Goal: Information Seeking & Learning: Learn about a topic

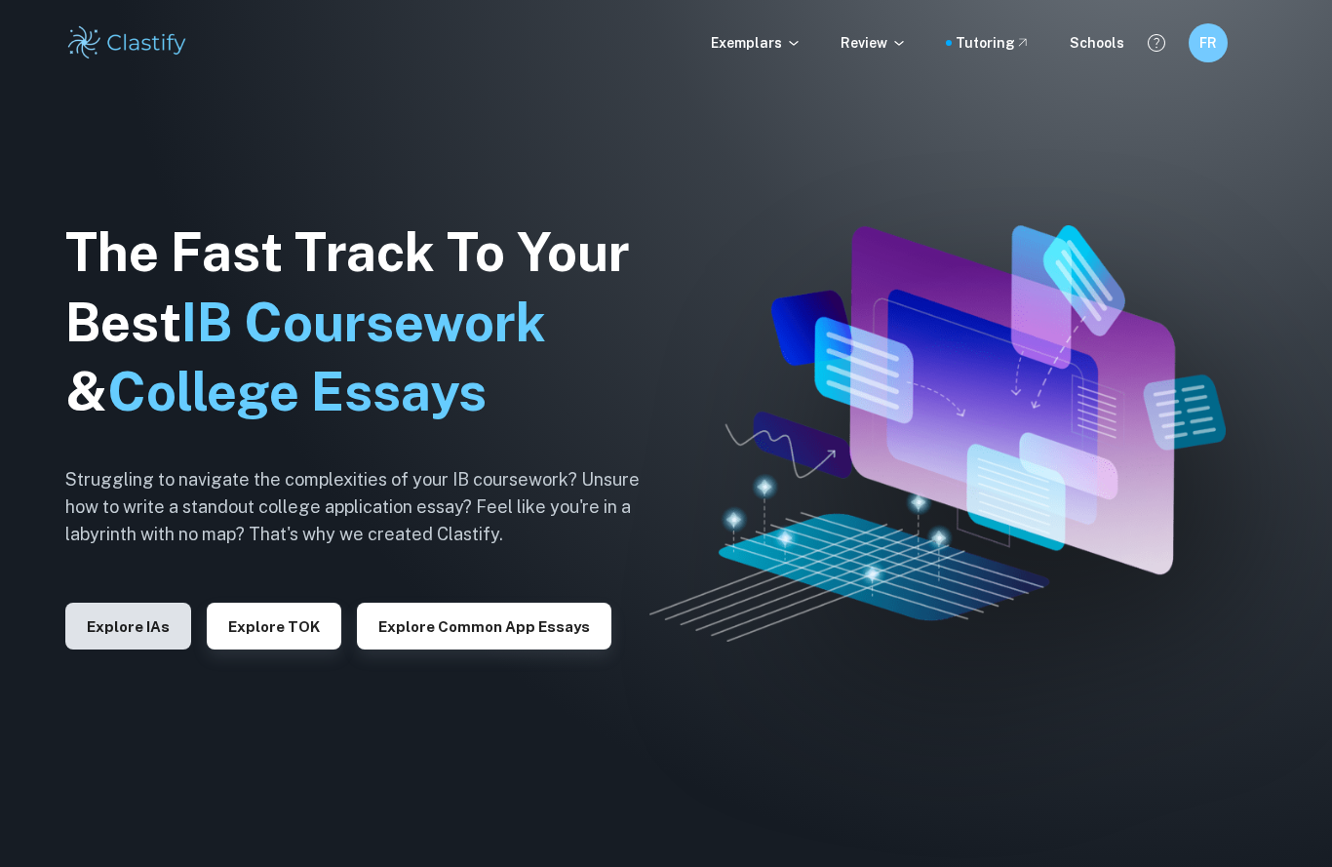
click at [130, 649] on button "Explore IAs" at bounding box center [128, 626] width 126 height 47
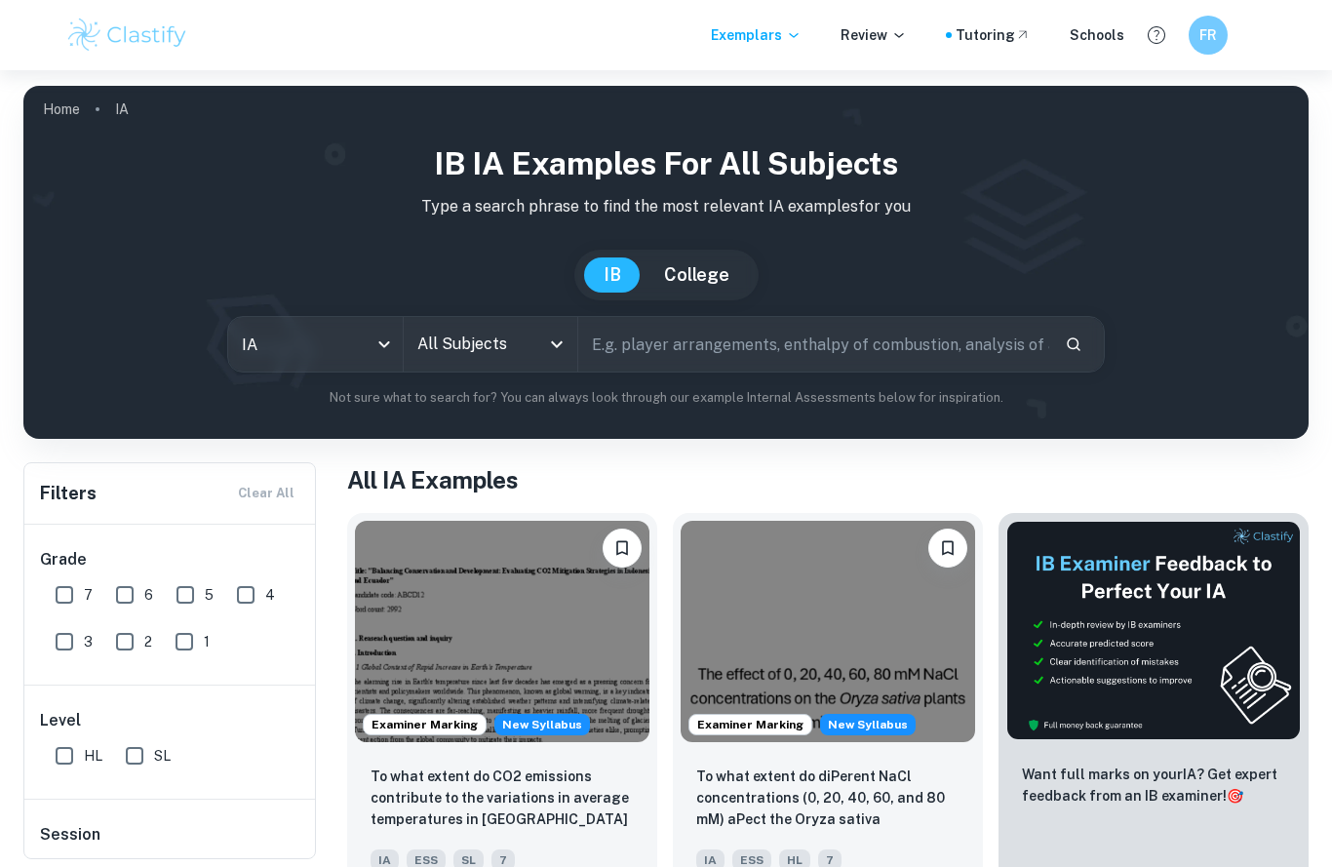
click at [684, 342] on input "text" at bounding box center [813, 344] width 471 height 55
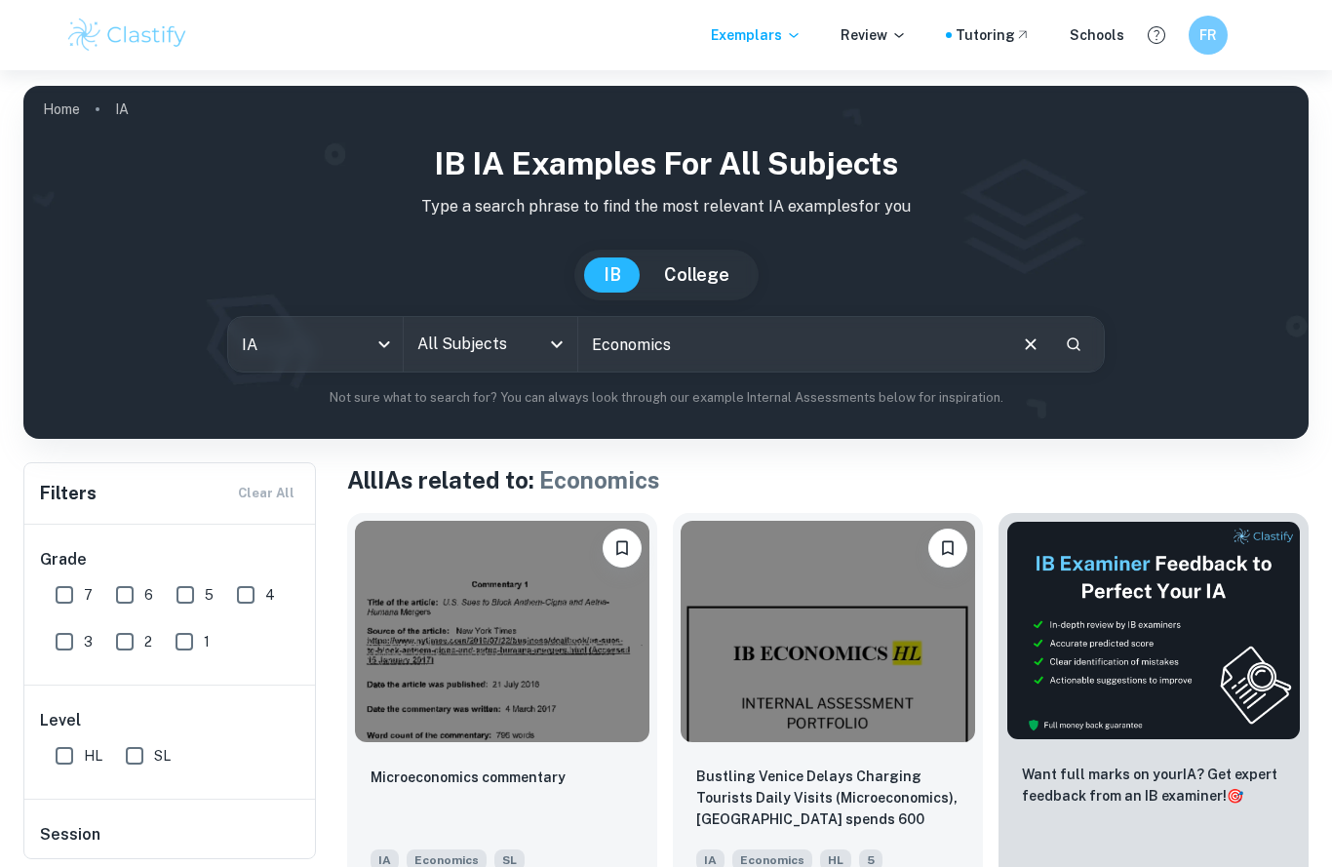
click at [721, 347] on input "Economics" at bounding box center [791, 344] width 426 height 55
type input "Economics intervention"
click at [1032, 336] on icon "Clear" at bounding box center [1030, 343] width 21 height 21
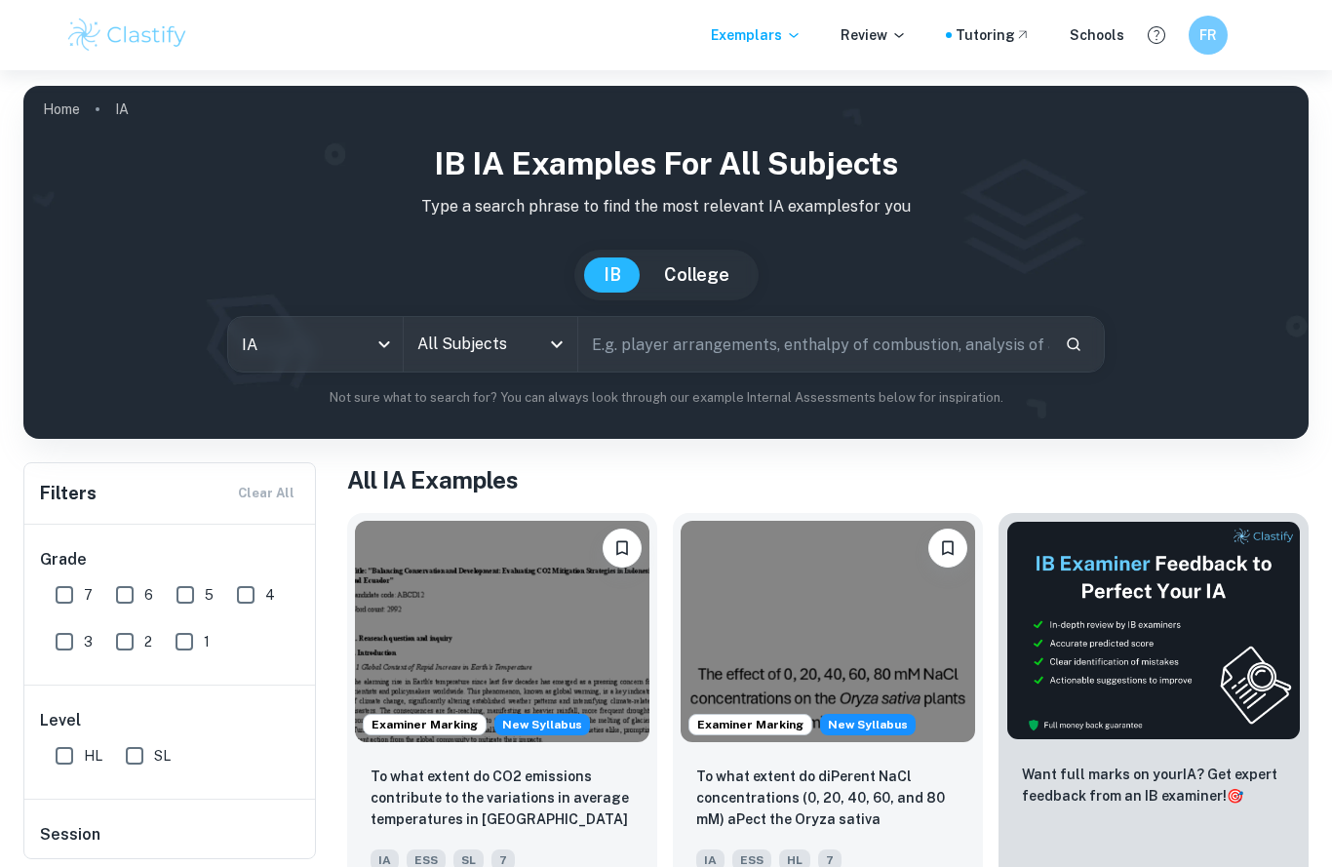
click at [917, 356] on input "text" at bounding box center [813, 344] width 471 height 55
type input "O"
type input "Interest rates"
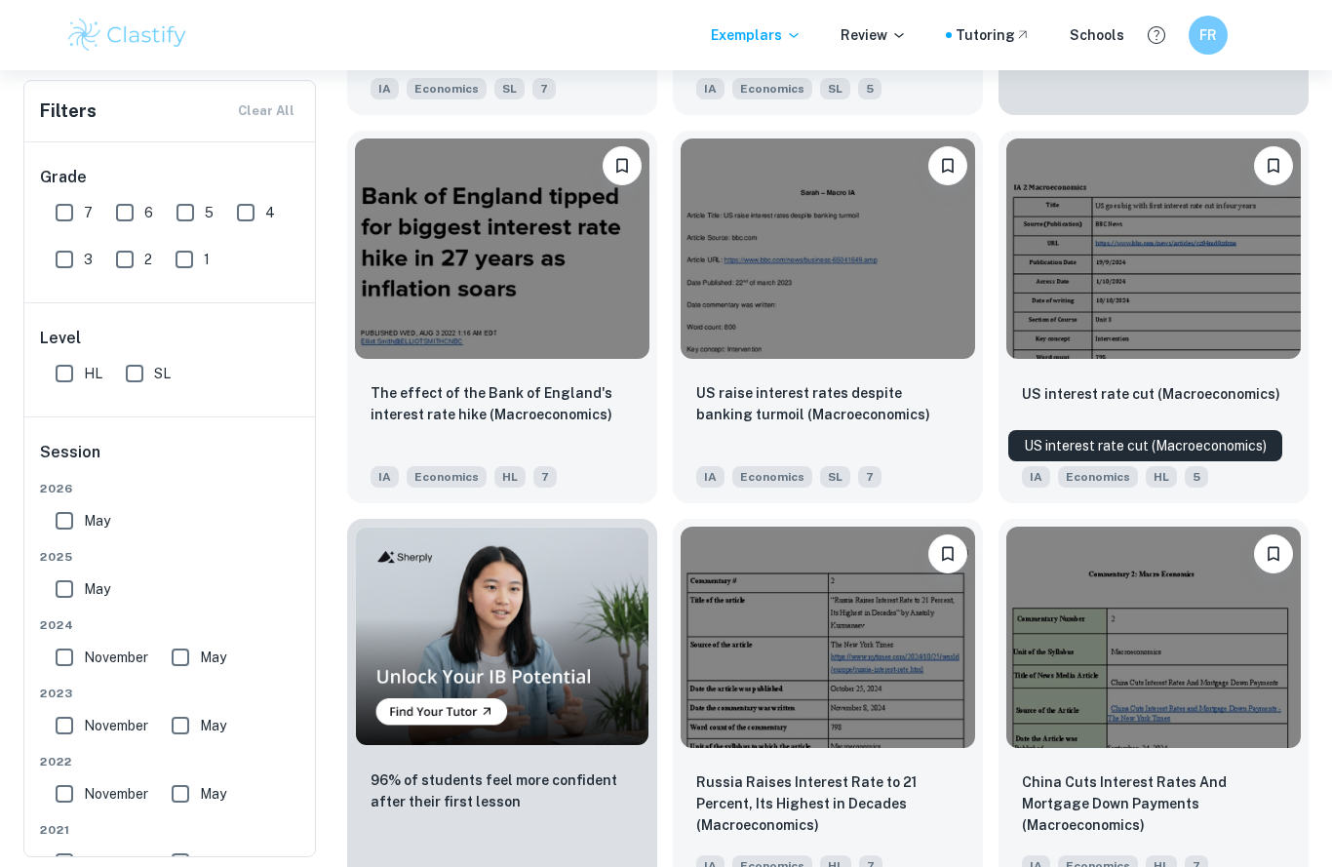
scroll to position [772, 0]
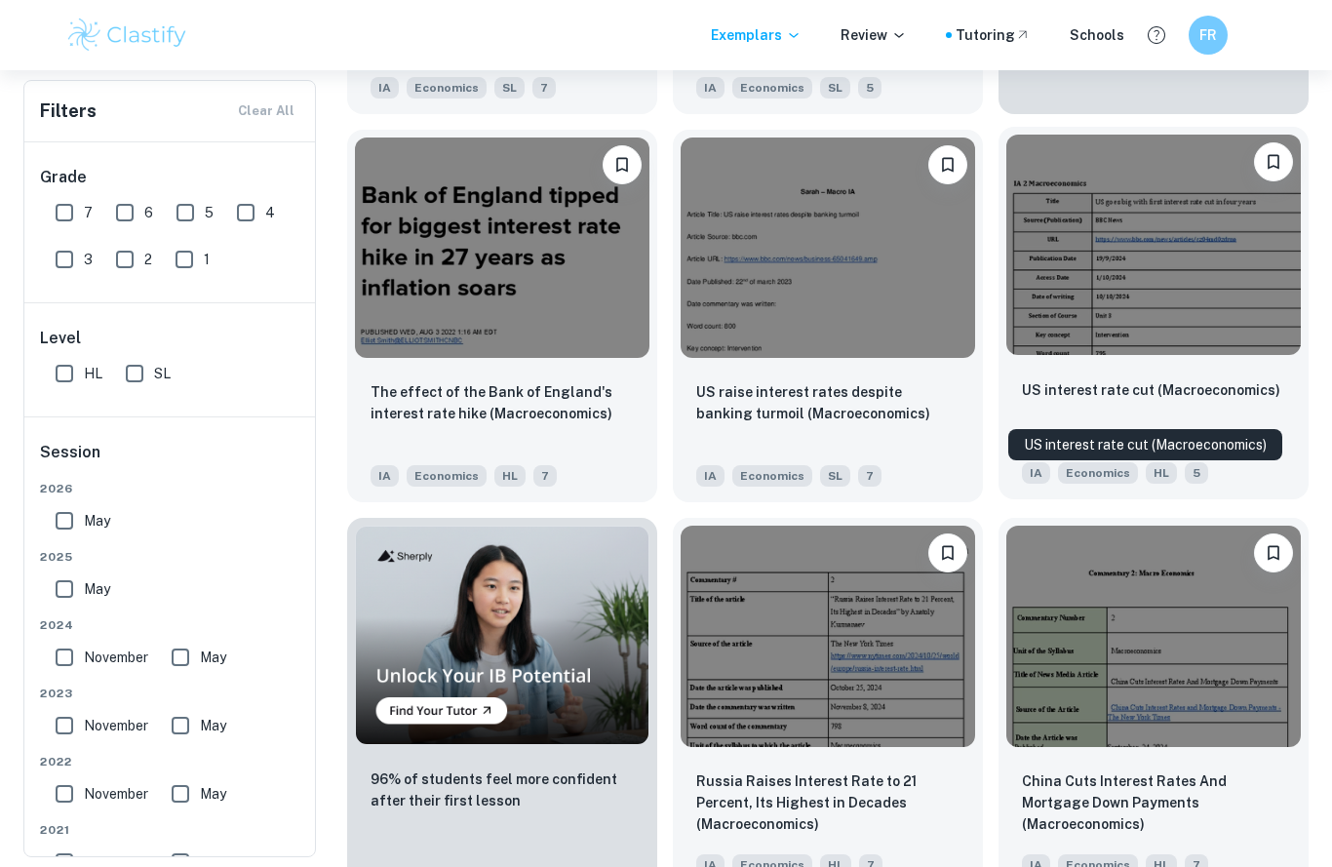
click at [1184, 352] on img at bounding box center [1153, 245] width 294 height 221
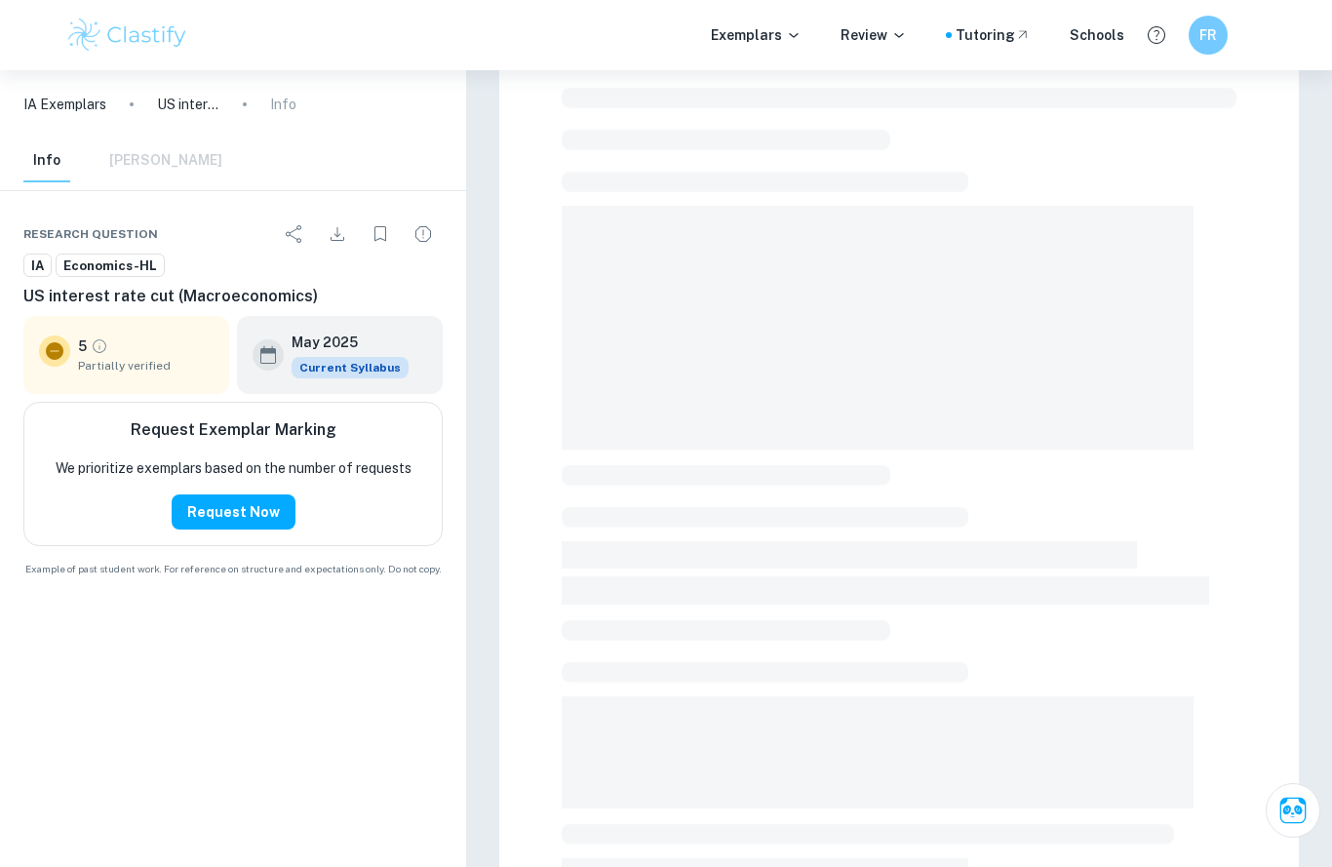
scroll to position [63, 0]
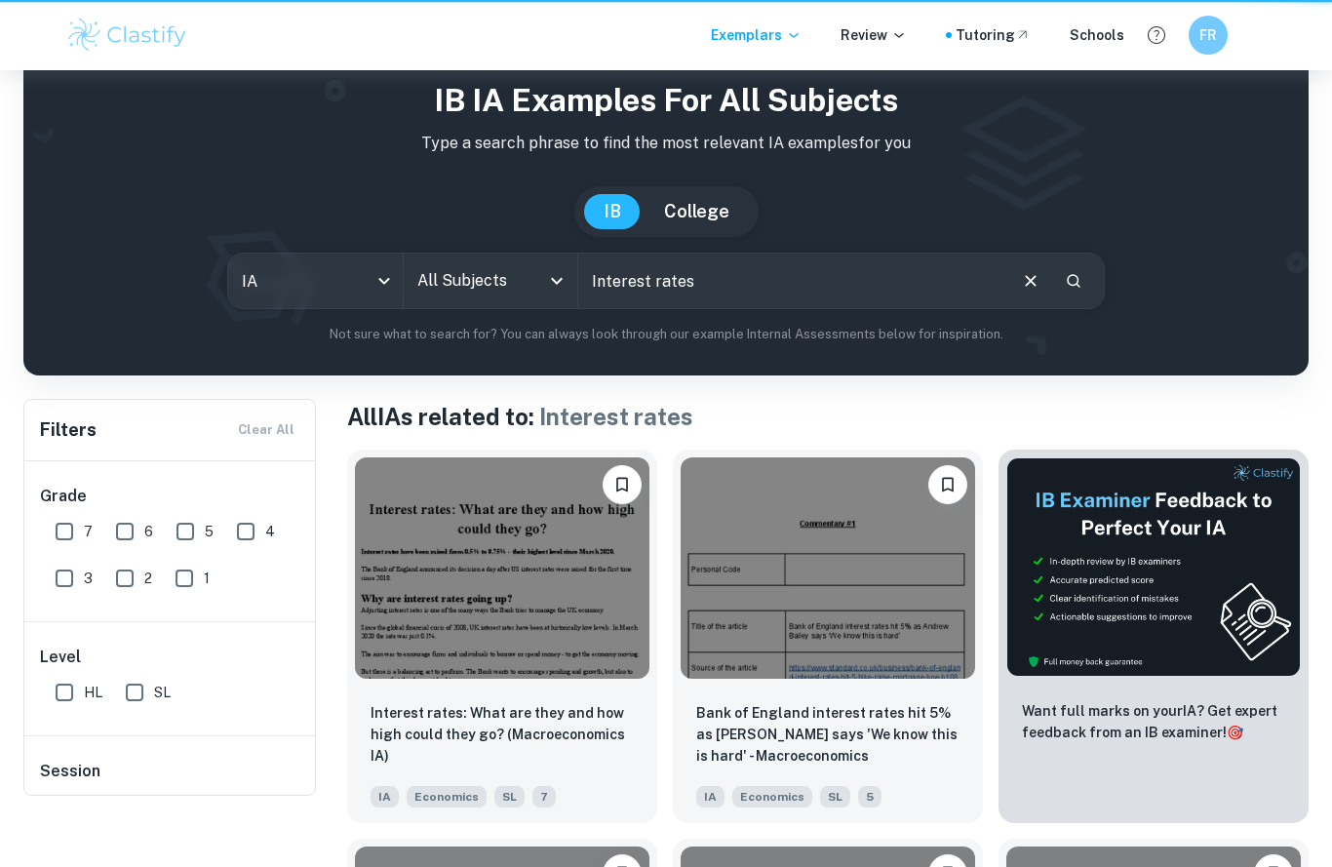
scroll to position [836, 0]
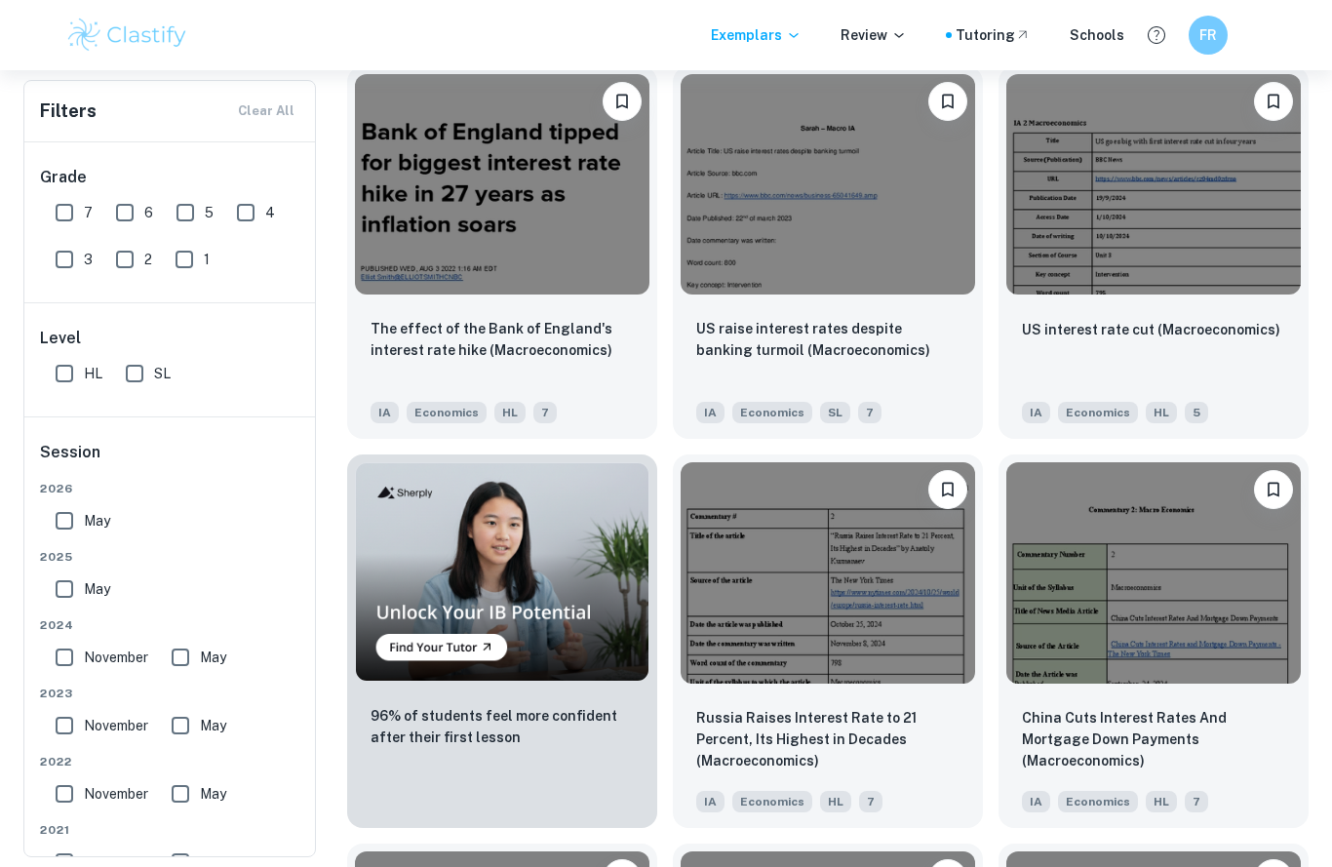
click at [73, 207] on input "7" at bounding box center [64, 212] width 39 height 39
checkbox input "true"
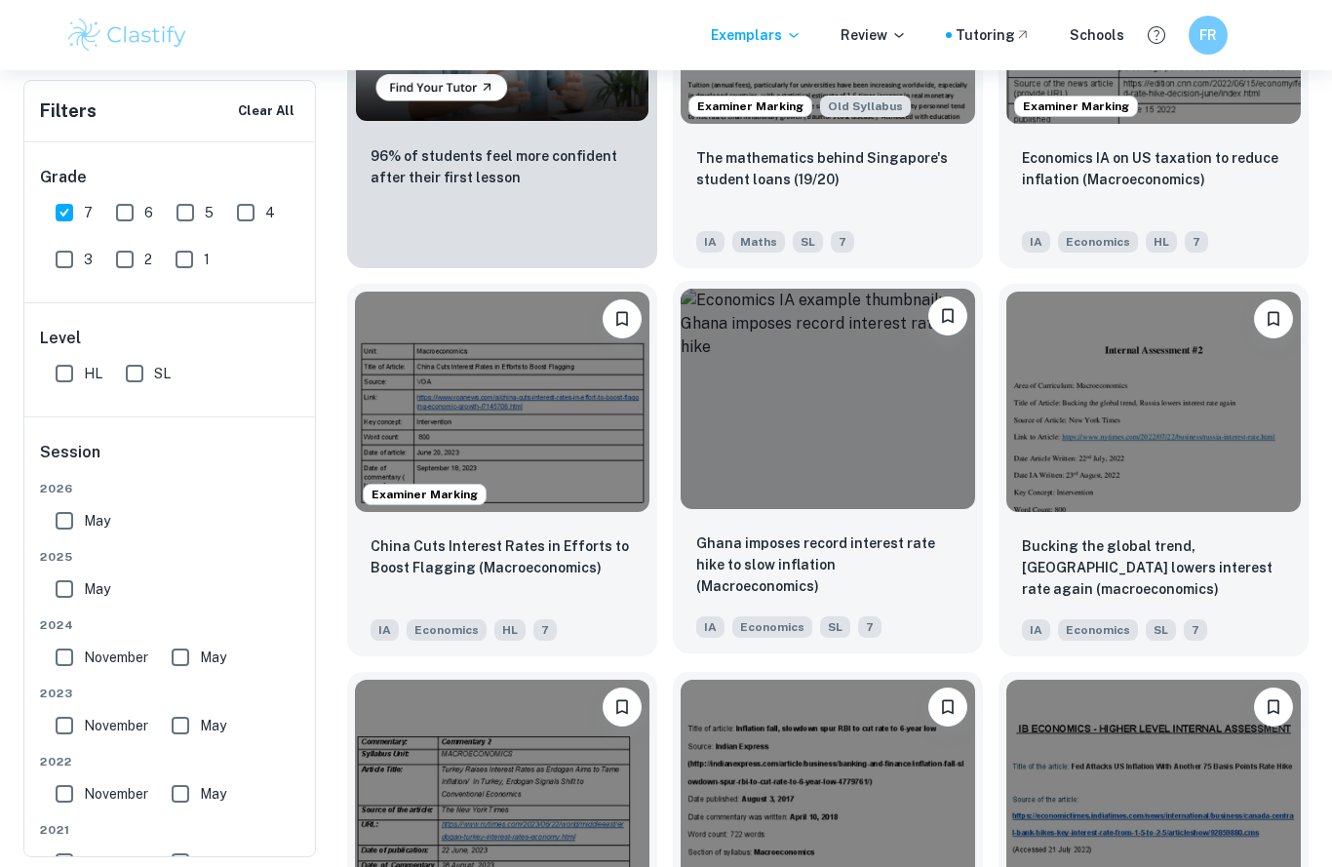
scroll to position [1445, 0]
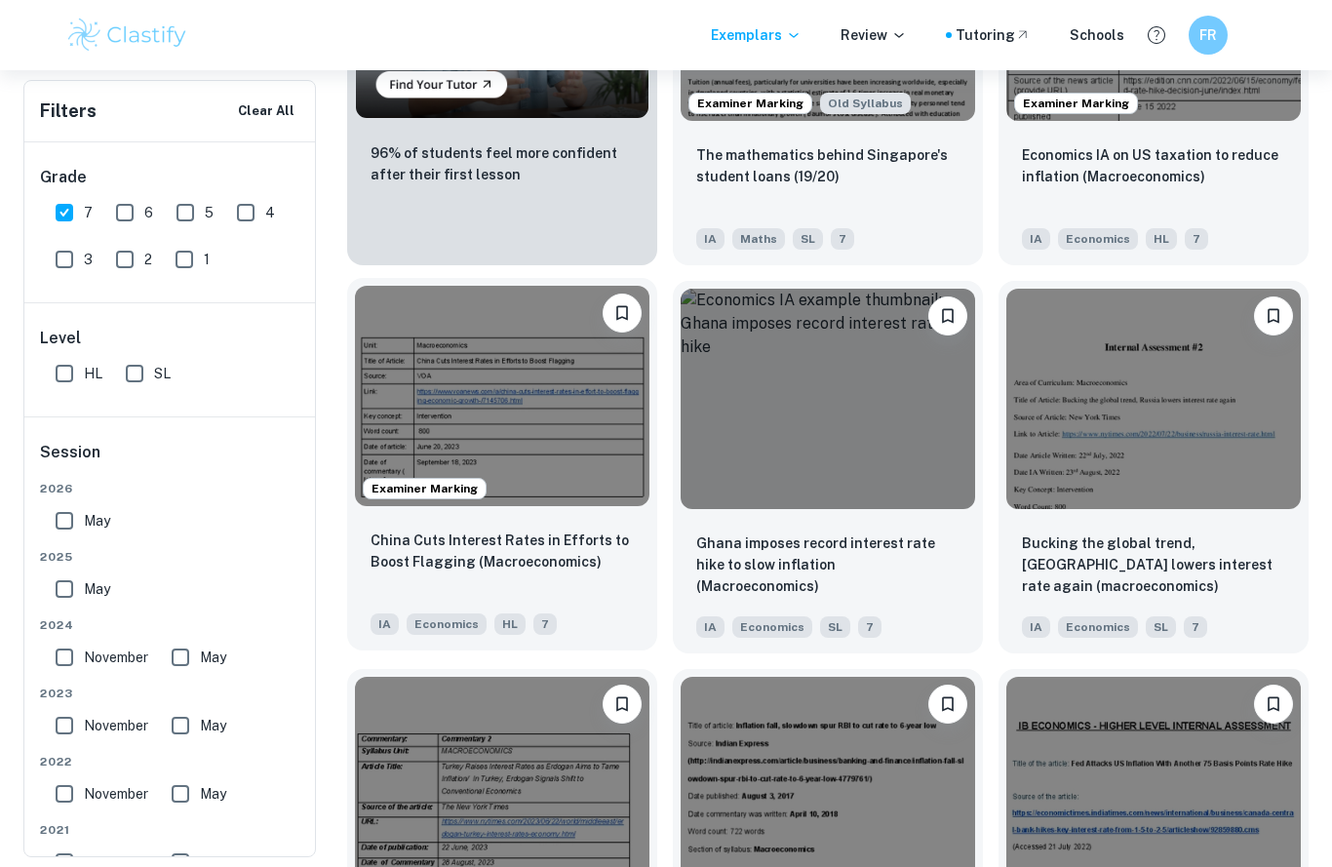
click at [472, 424] on img at bounding box center [502, 396] width 294 height 221
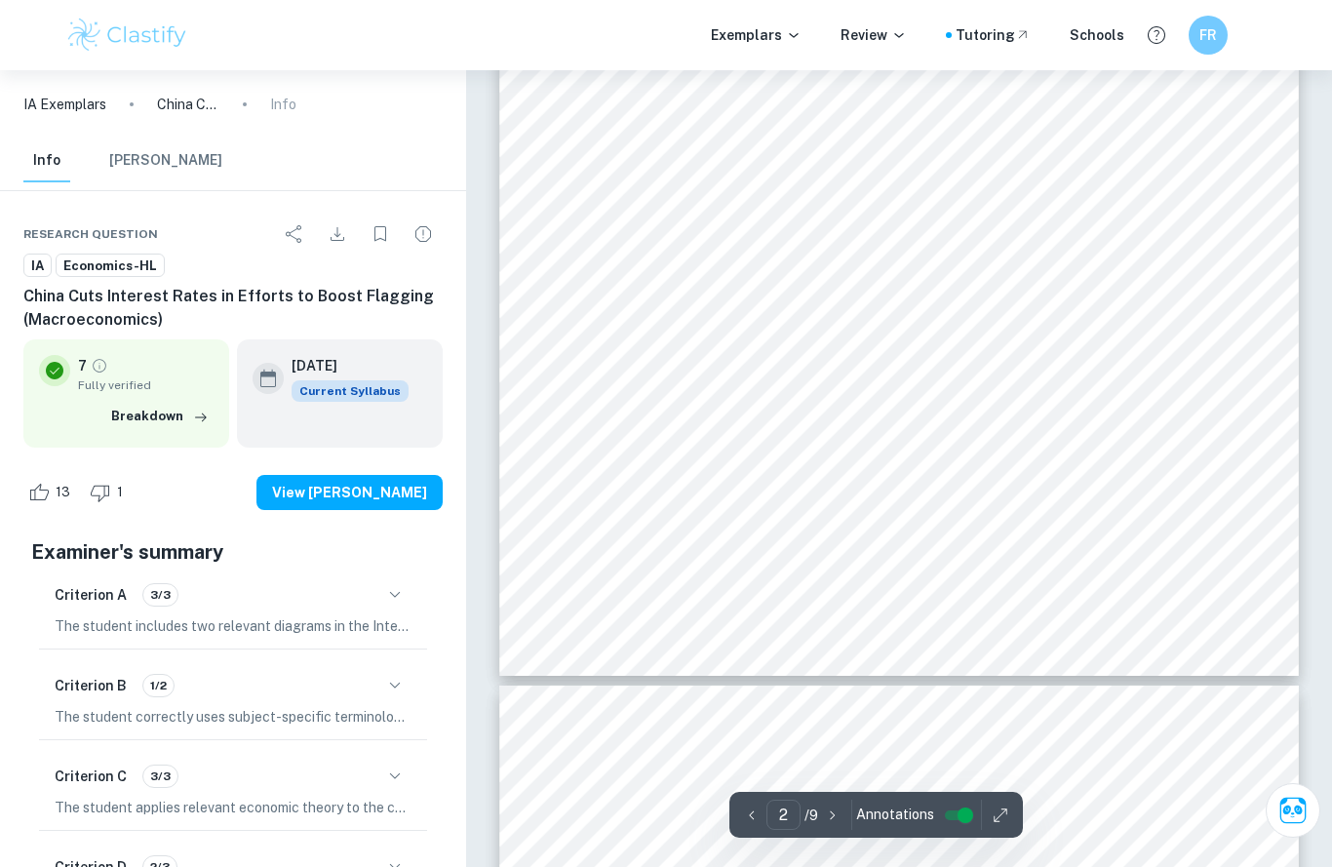
scroll to position [1628, 0]
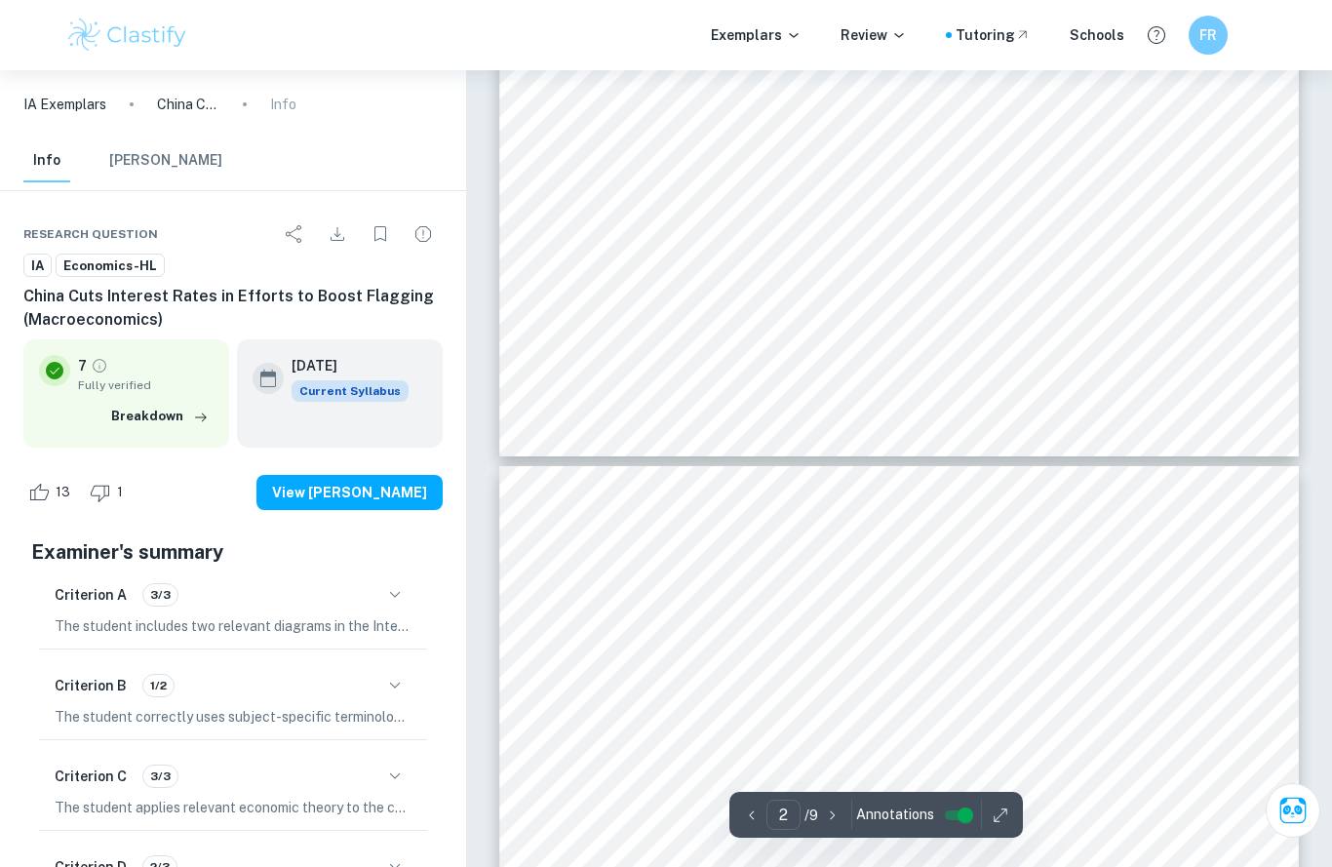
type input "3"
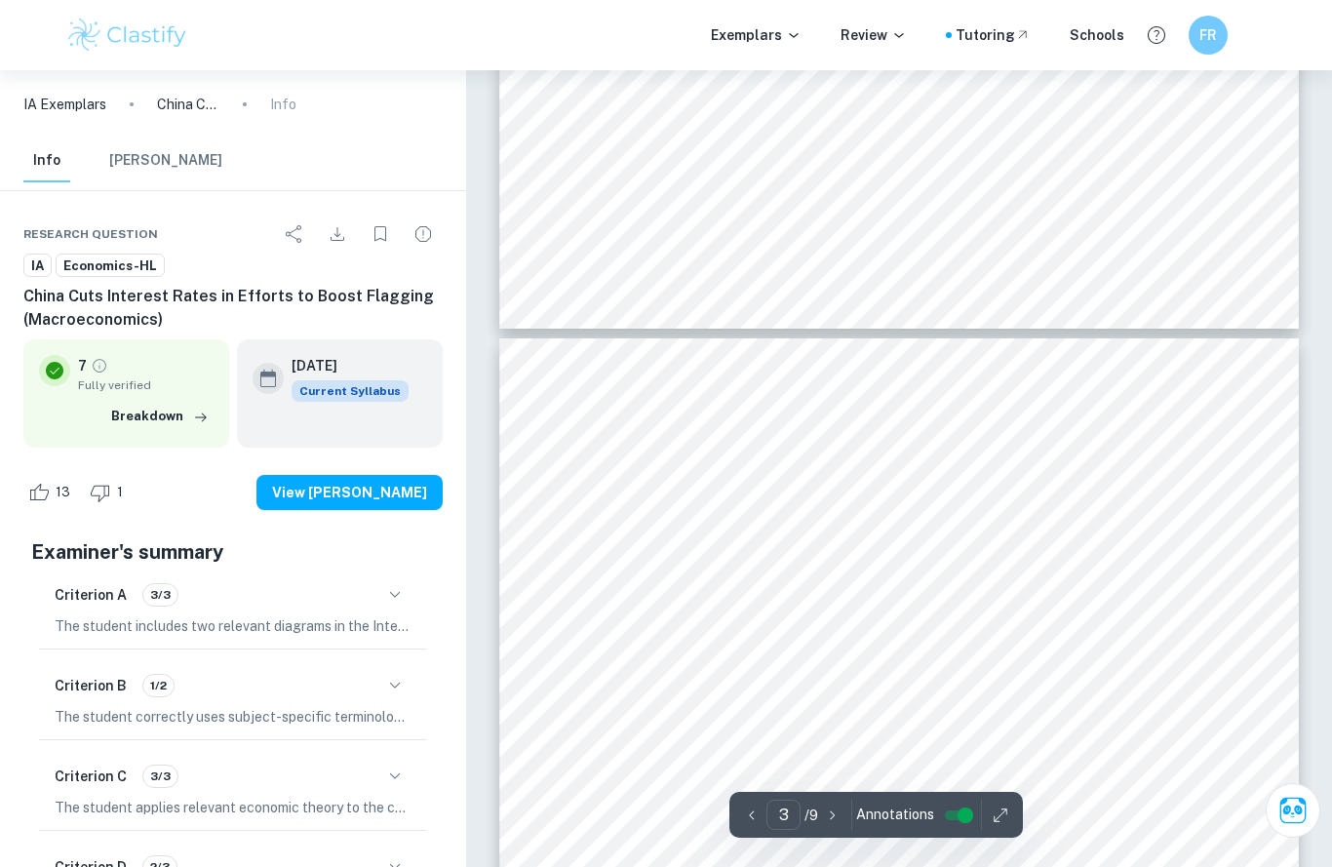
scroll to position [1991, 0]
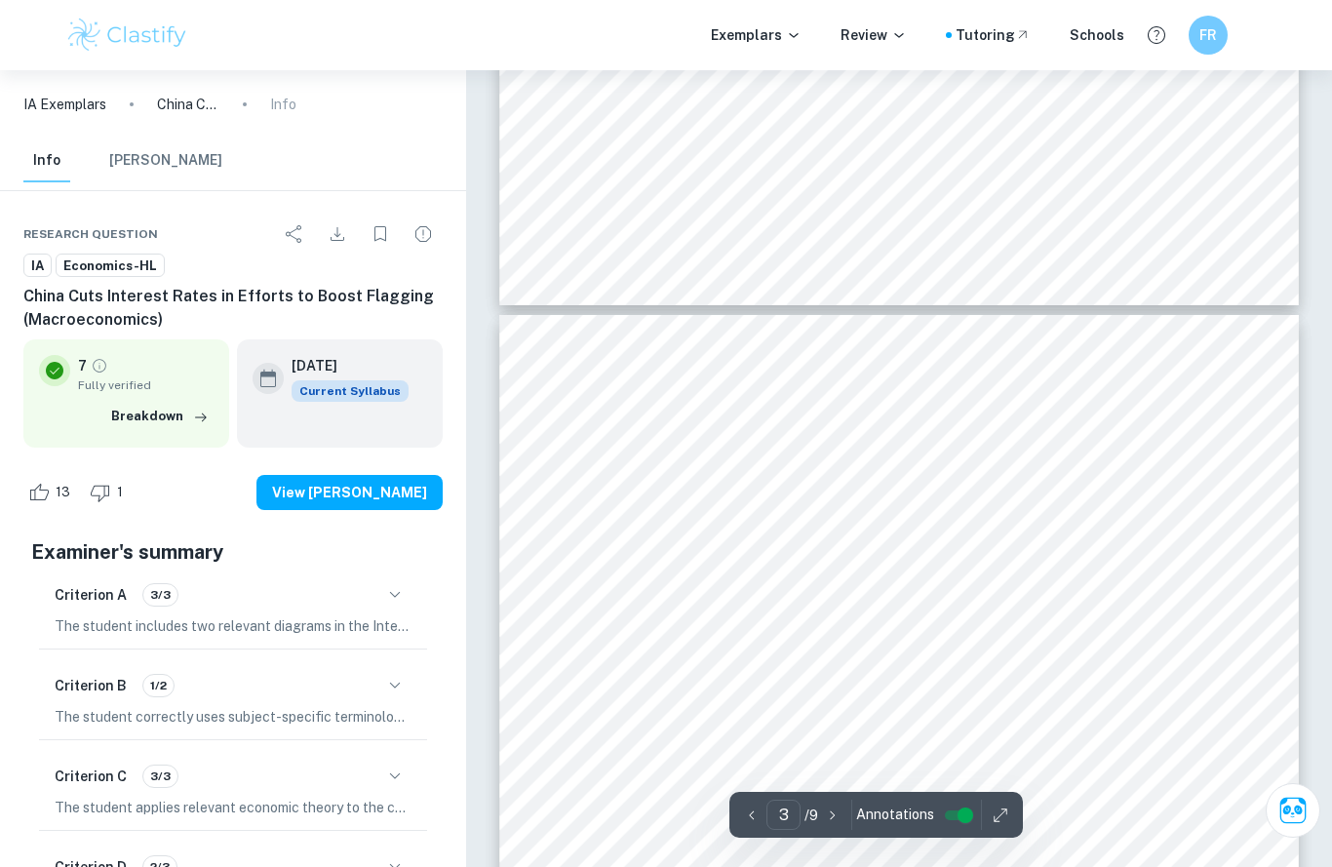
click at [138, 434] on div "7 Fully verified Breakdown" at bounding box center [126, 392] width 206 height 107
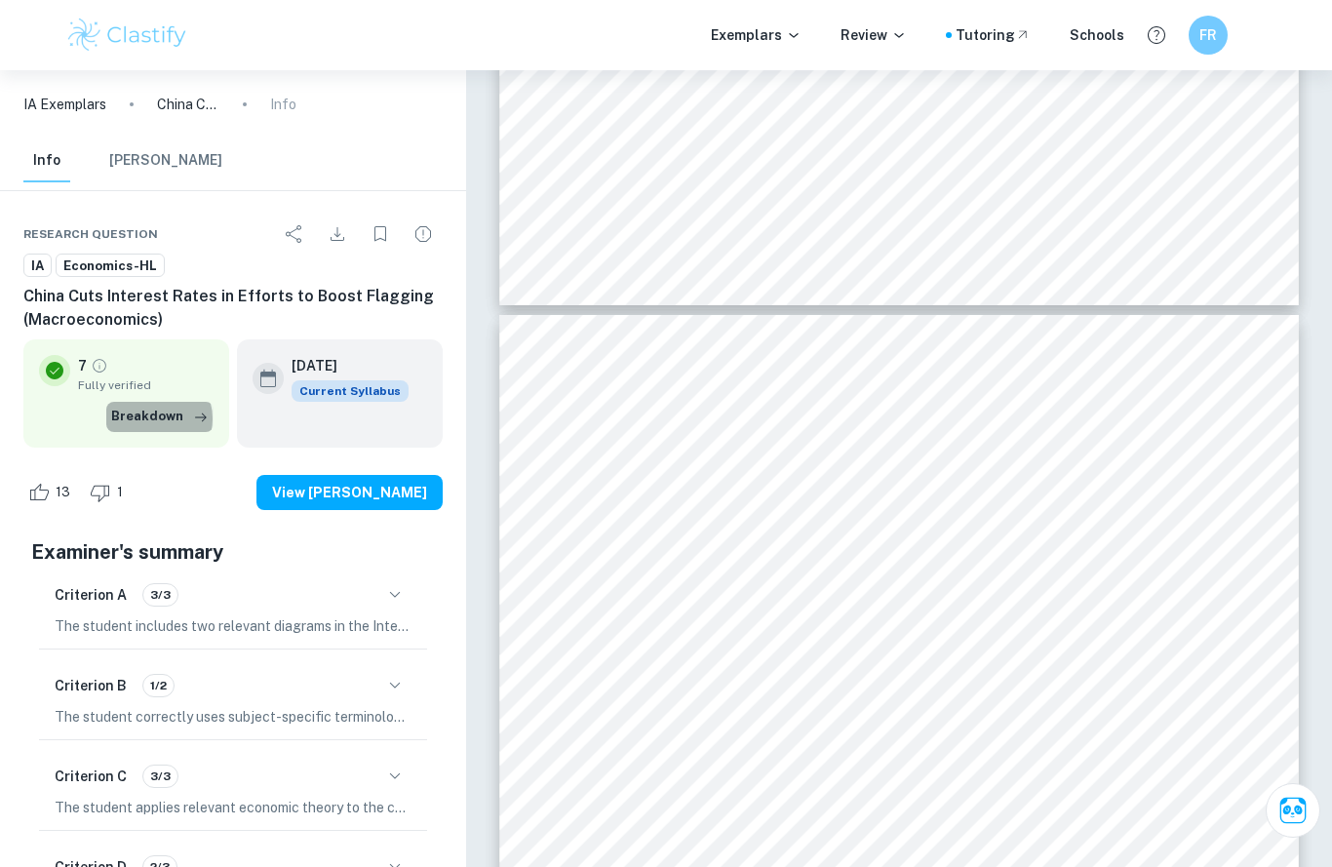
click at [153, 419] on button "Breakdown" at bounding box center [159, 416] width 107 height 29
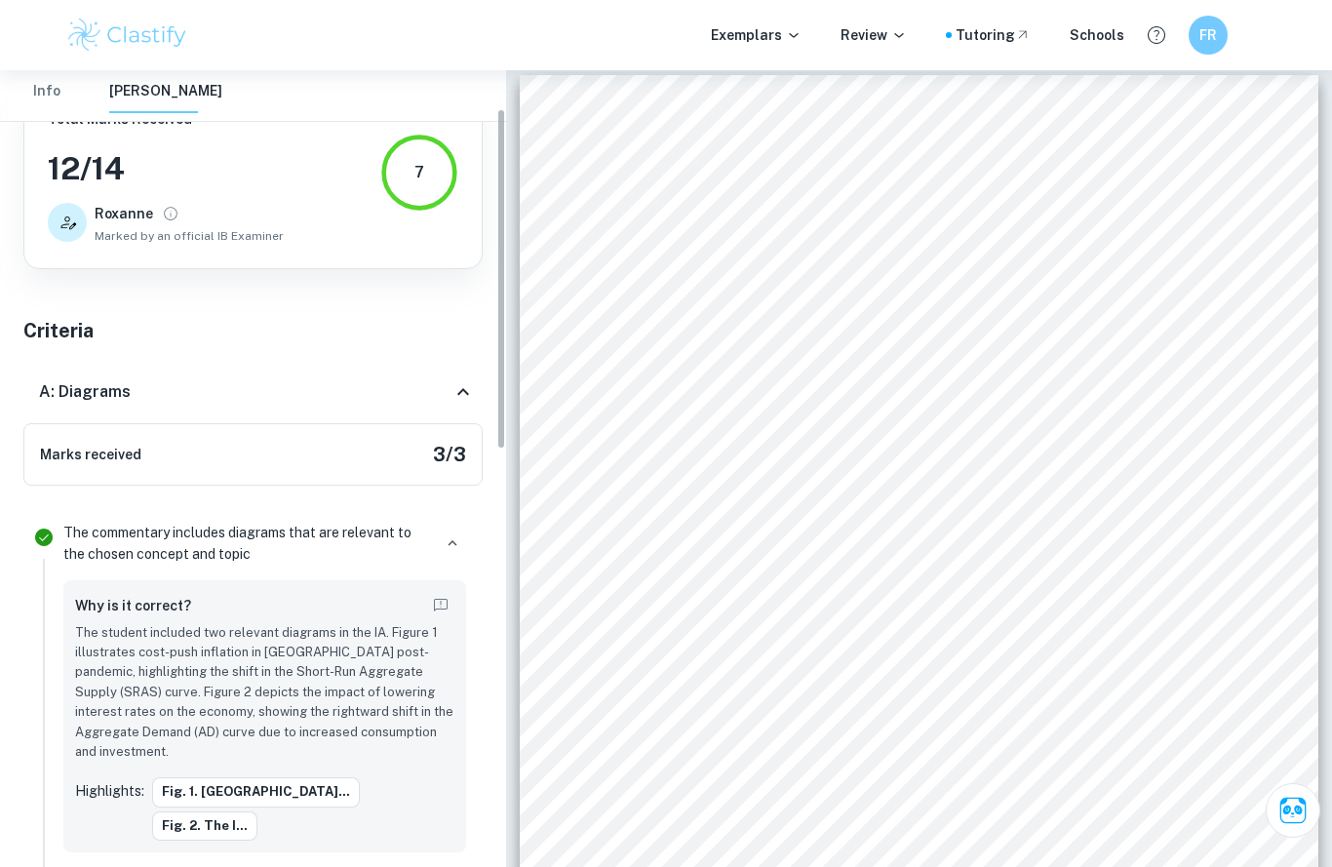
scroll to position [97, 0]
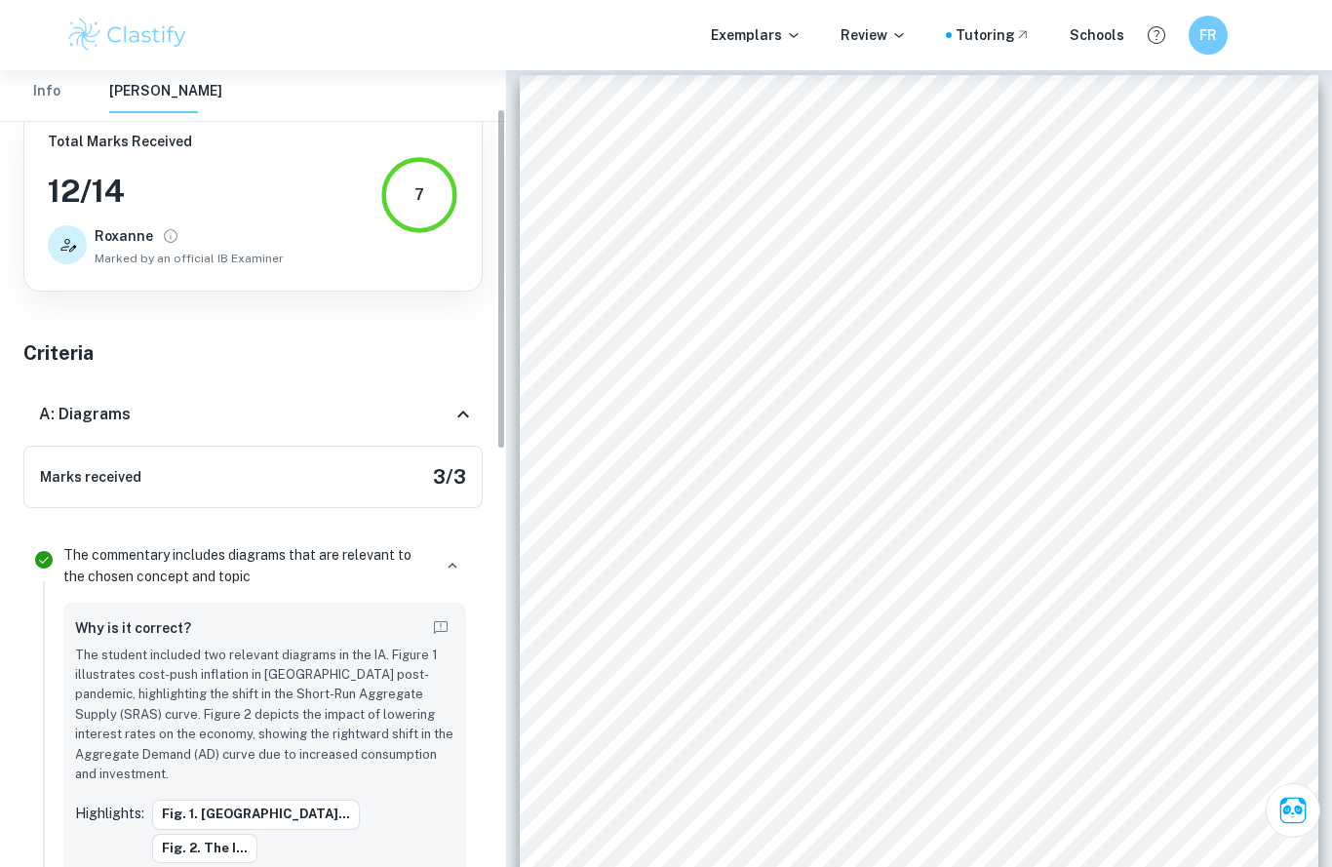
click at [475, 426] on div "A: Diagrams" at bounding box center [252, 414] width 459 height 62
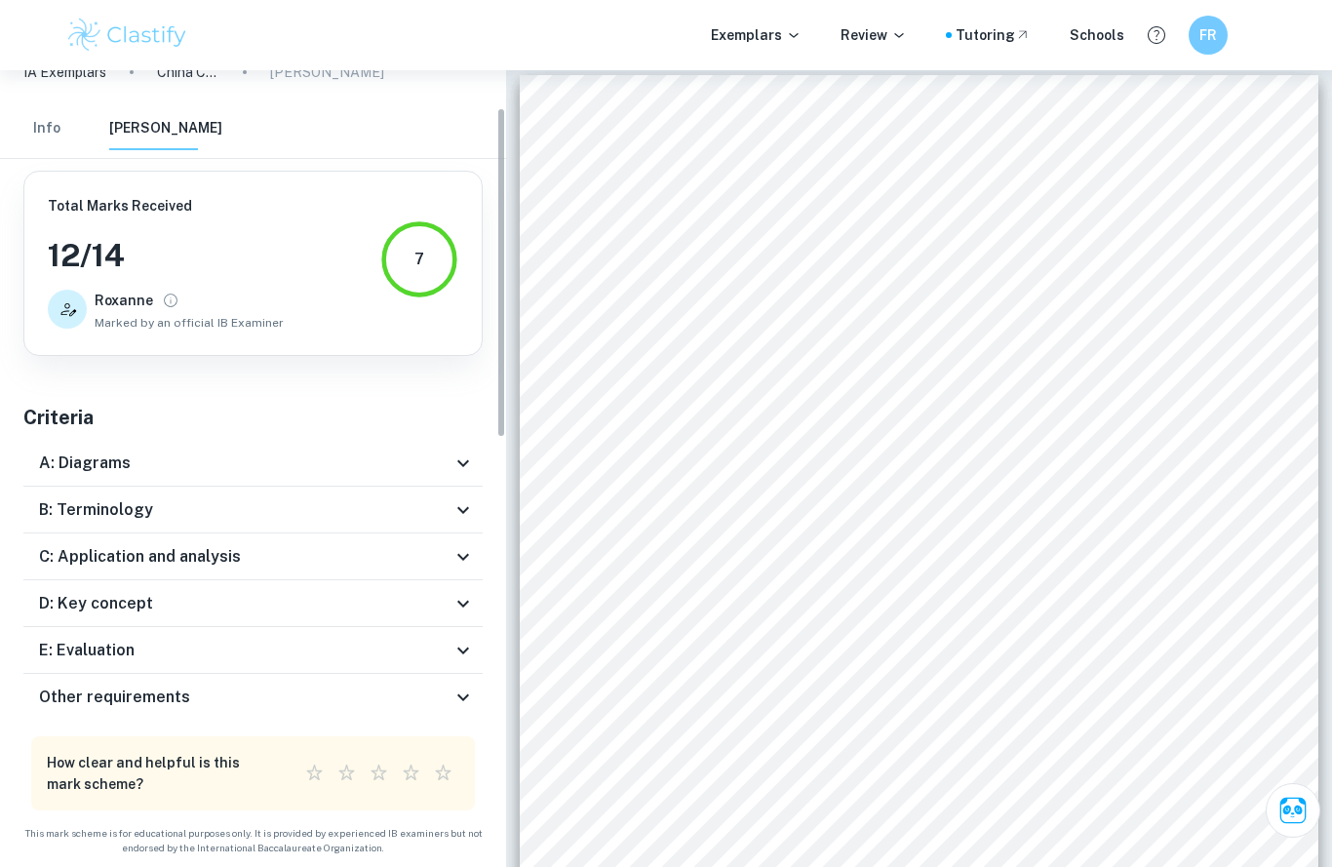
scroll to position [0, 0]
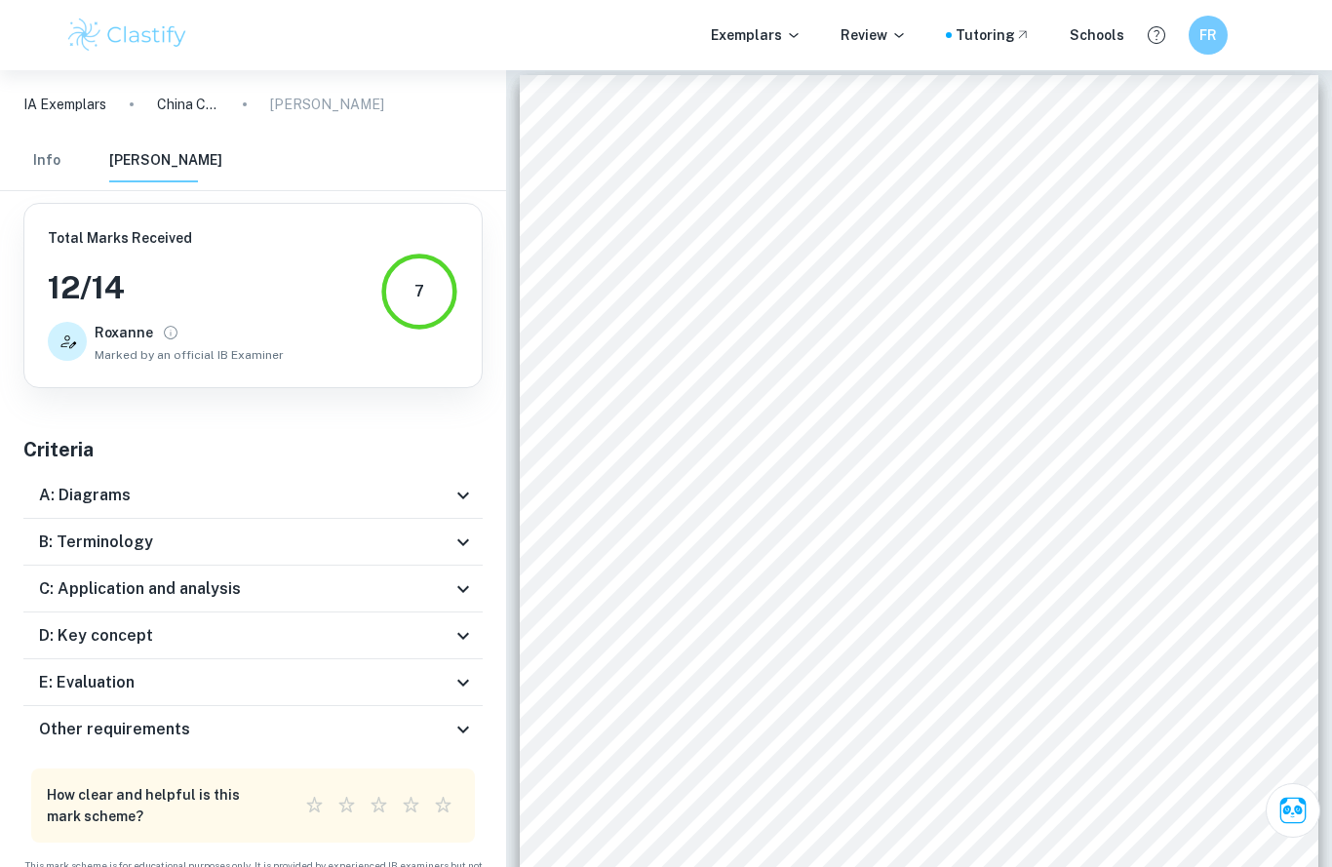
click at [452, 649] on div "D: Key concept" at bounding box center [252, 635] width 459 height 47
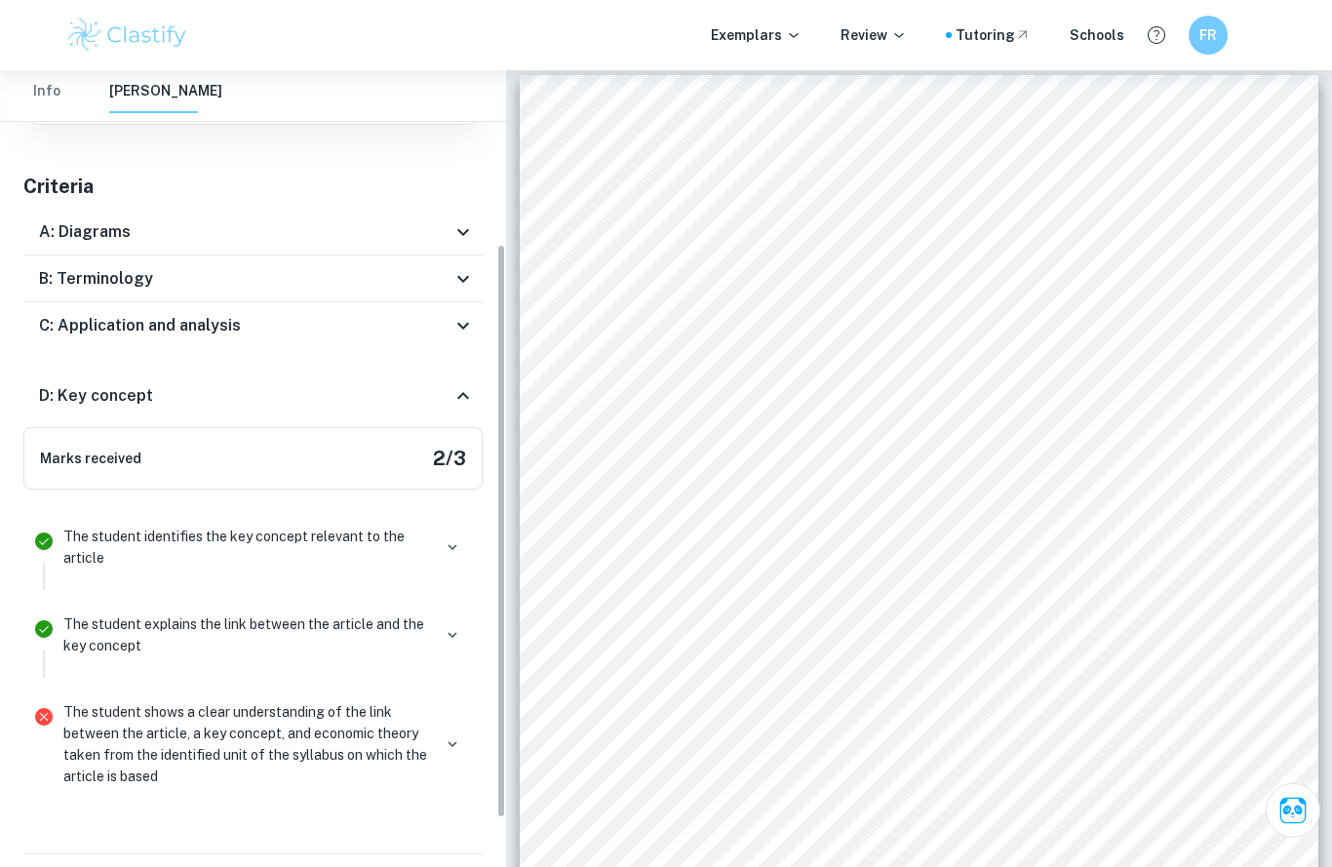
scroll to position [265, 0]
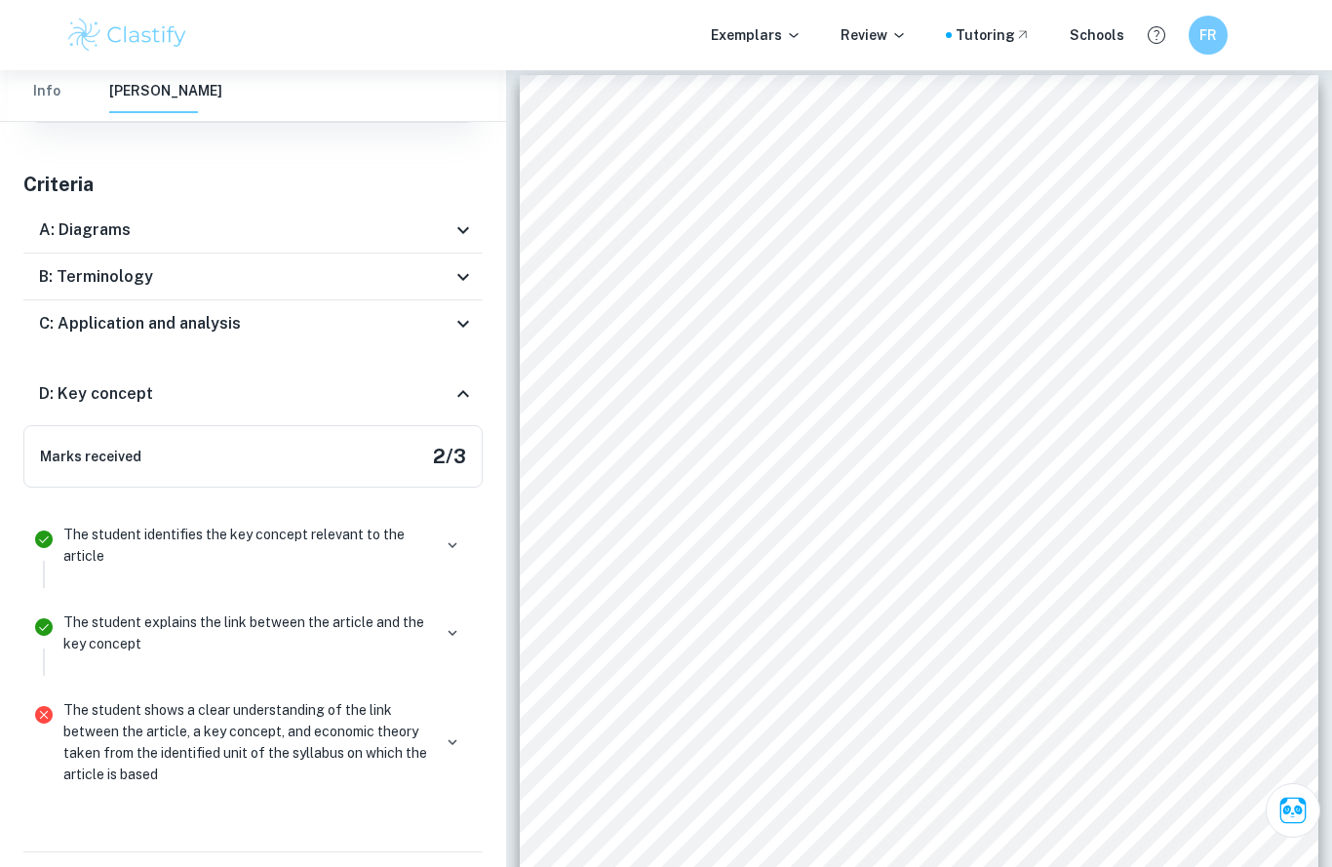
click at [224, 625] on p "The student explains the link between the article and the key concept" at bounding box center [247, 632] width 368 height 43
click at [261, 731] on p "The student shows a clear understanding of the link between the article, a key …" at bounding box center [247, 742] width 368 height 86
click at [873, 691] on span "[DEMOGRAPHIC_DATA] leaders that the government is exploring ways of driving gro…" at bounding box center [897, 692] width 569 height 15
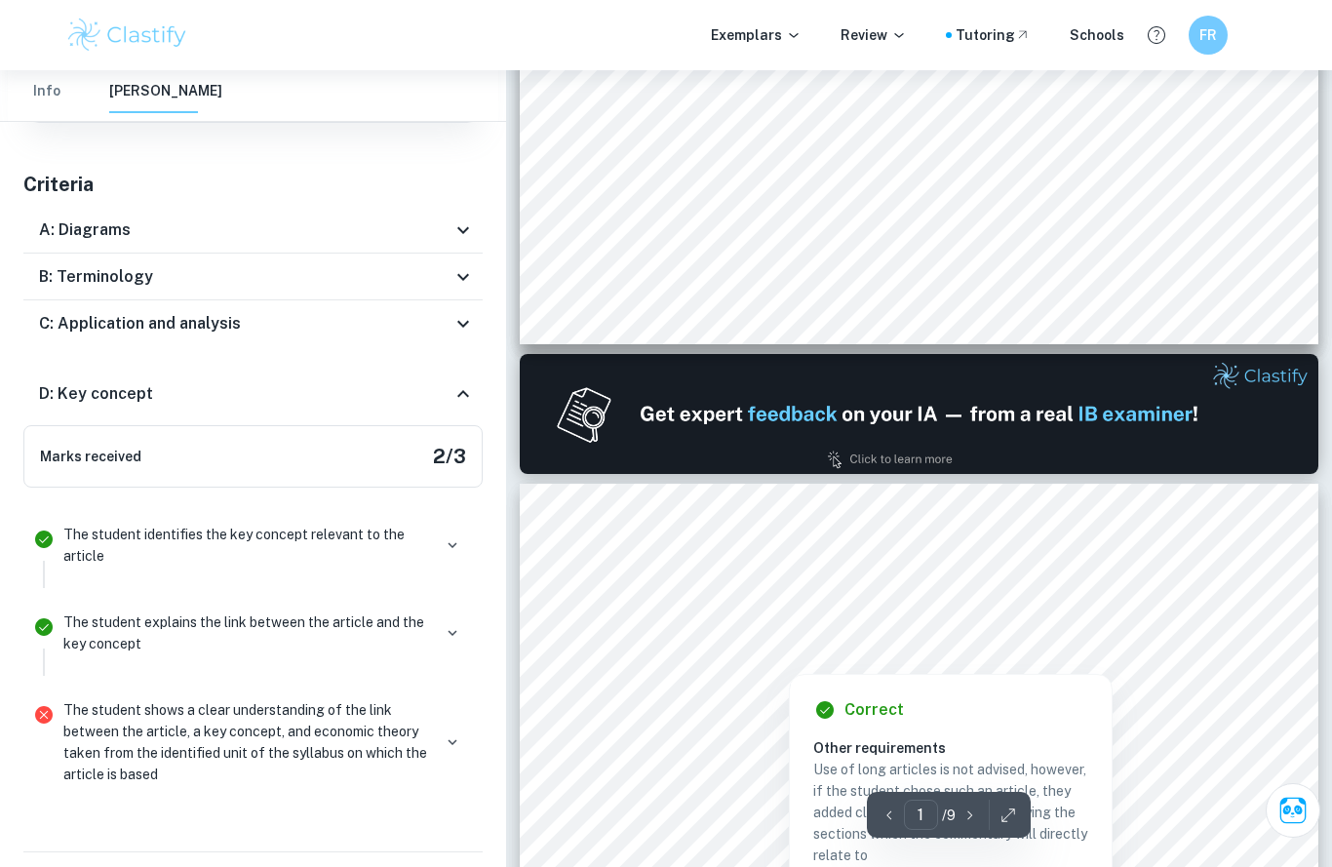
scroll to position [770, 0]
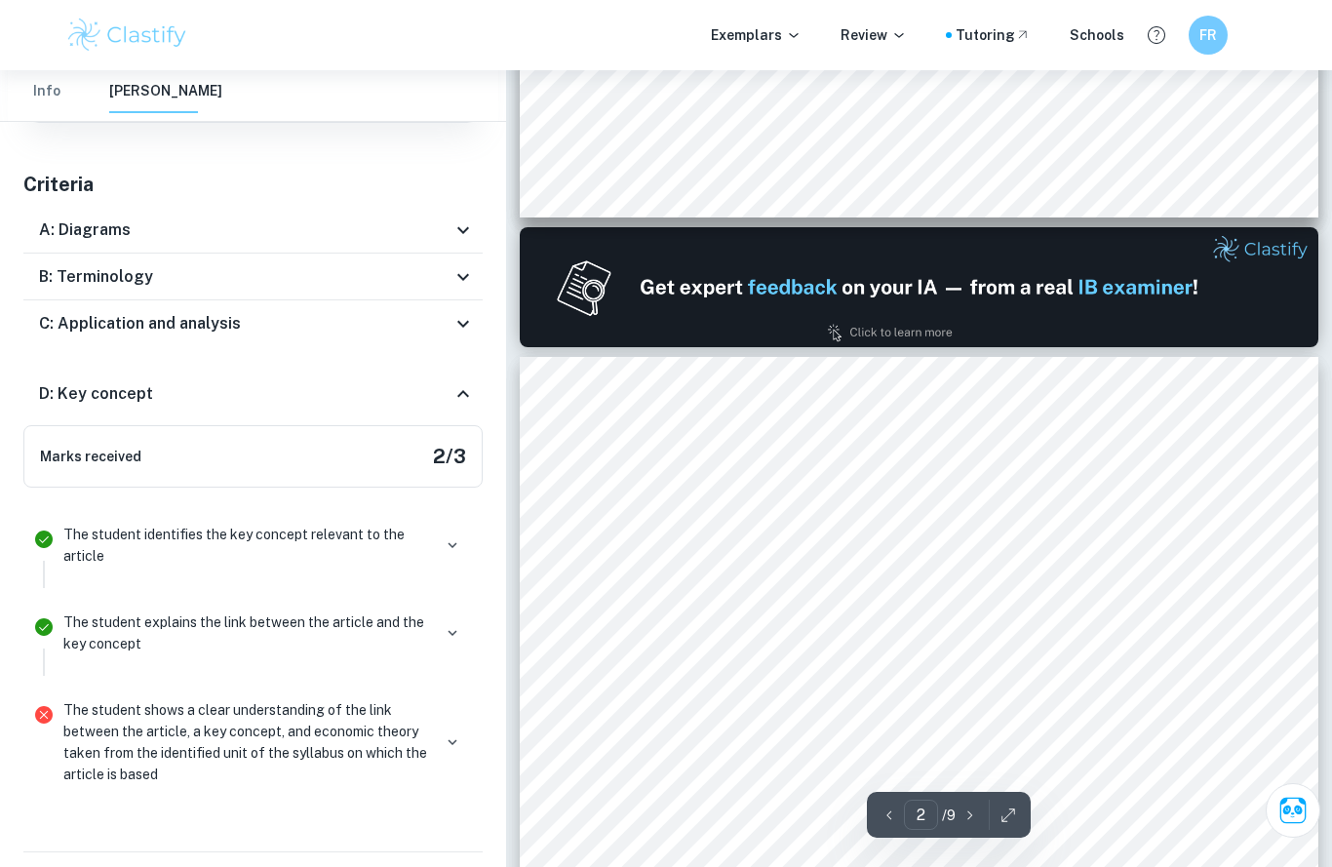
scroll to position [907, 0]
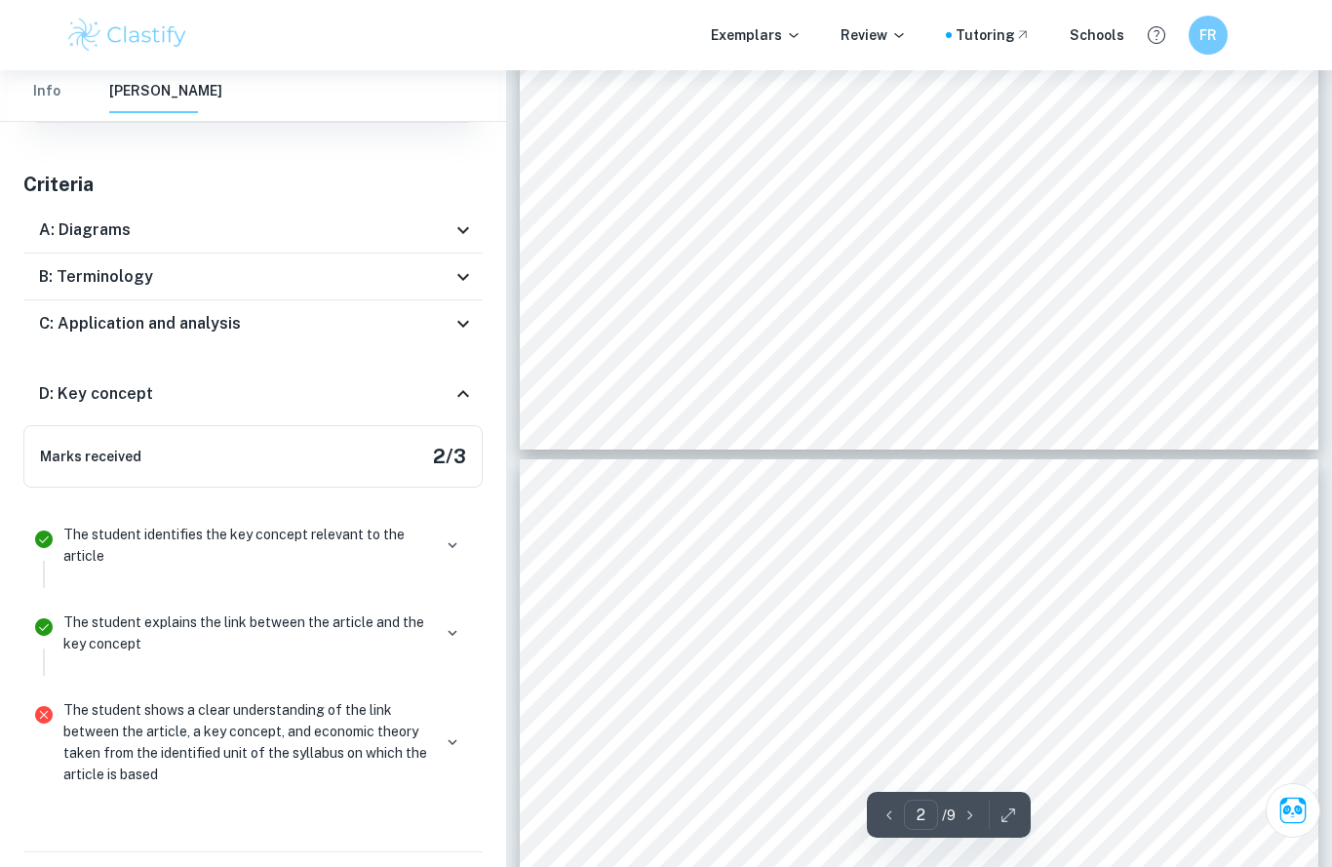
type input "3"
click at [905, 332] on span "borrowing to fund capital investment. However, debt levels among Chinese compan…" at bounding box center [899, 339] width 572 height 15
click at [795, 350] on span "already quite high, which will serve to dampen demand for more credit." at bounding box center [837, 357] width 449 height 15
click at [744, 339] on span "borrowing to fund capital investment. However, debt levels among Chinese compan…" at bounding box center [899, 339] width 572 height 15
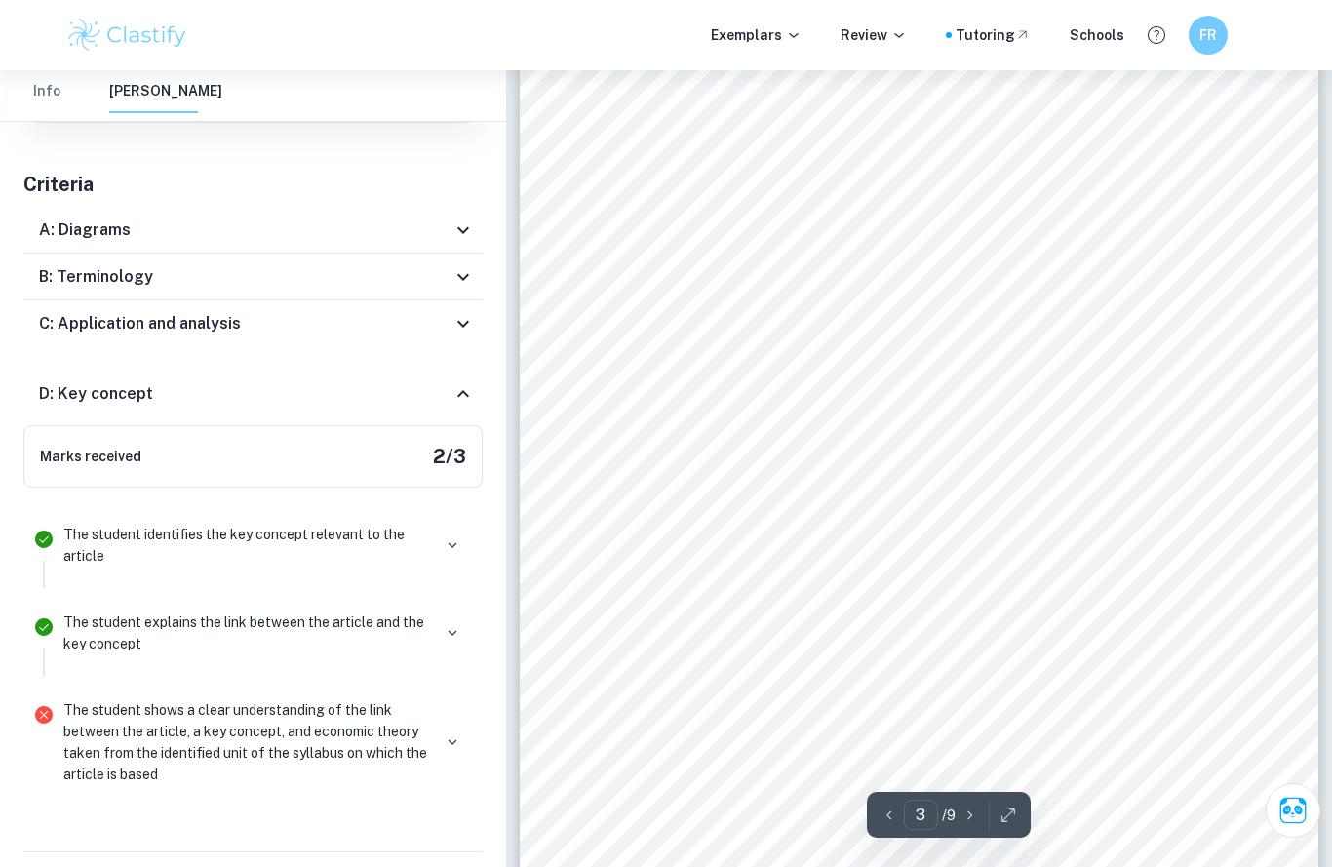
click at [744, 339] on span "borrowing to fund capital investment. However, debt levels among Chinese compan…" at bounding box center [899, 339] width 572 height 15
click at [706, 327] on span "For instance, lower interest rates are usually seen as stimulative because they…" at bounding box center [897, 319] width 568 height 15
click at [47, 96] on button "Info" at bounding box center [46, 91] width 47 height 43
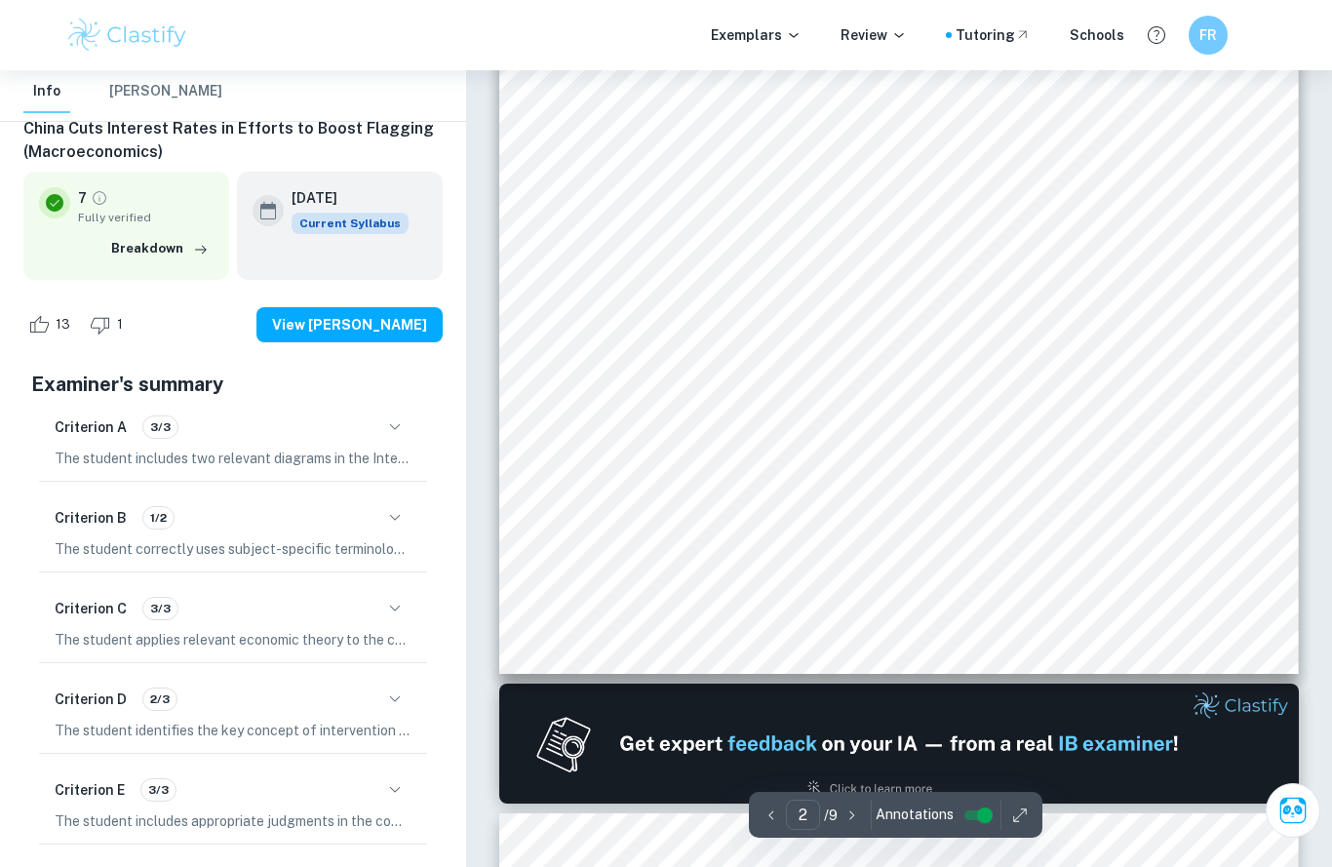
scroll to position [1973, 0]
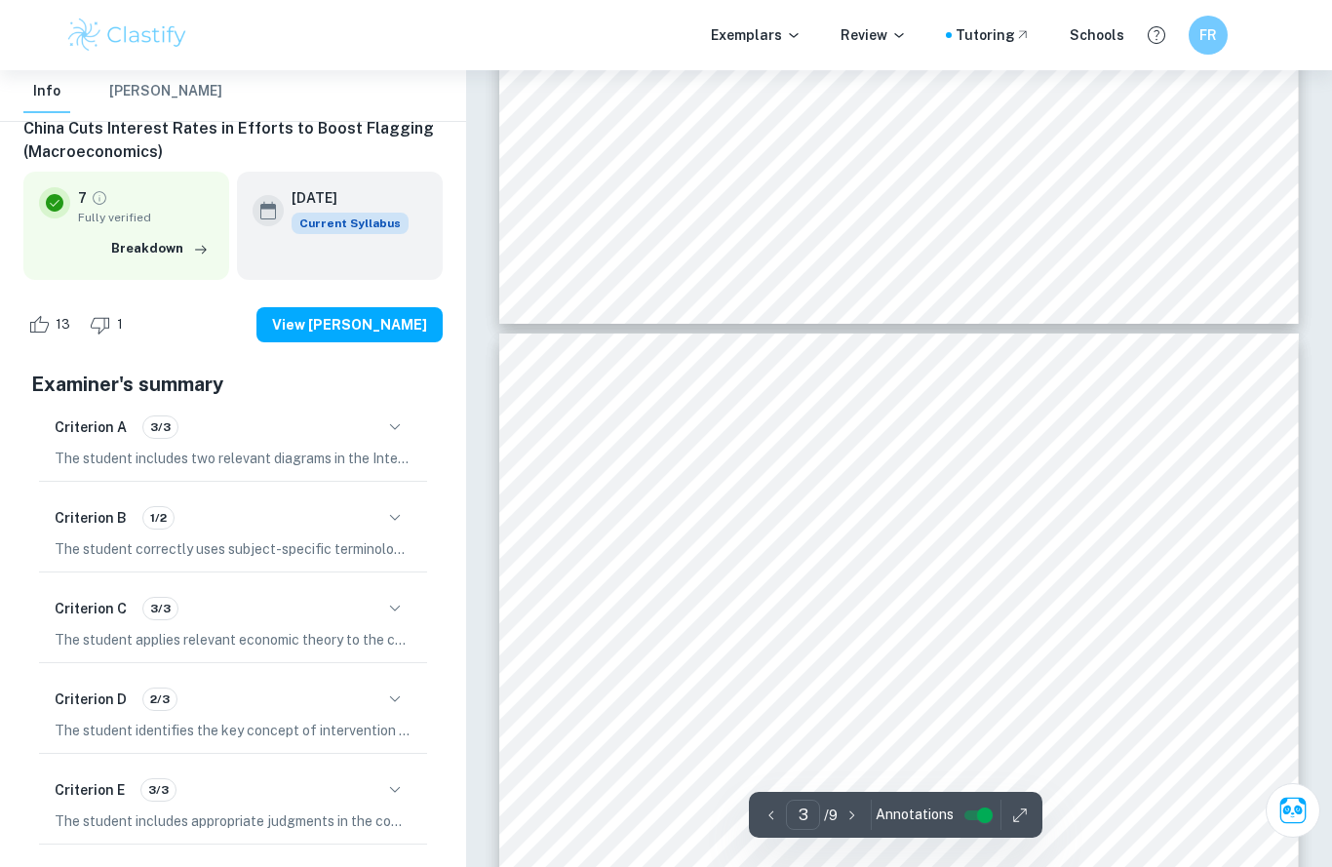
click at [684, 546] on span "More stimulus expected" at bounding box center [676, 550] width 164 height 15
click at [740, 611] on span "expectations, some experts expected that the Chinese government would engage in…" at bounding box center [890, 606] width 593 height 15
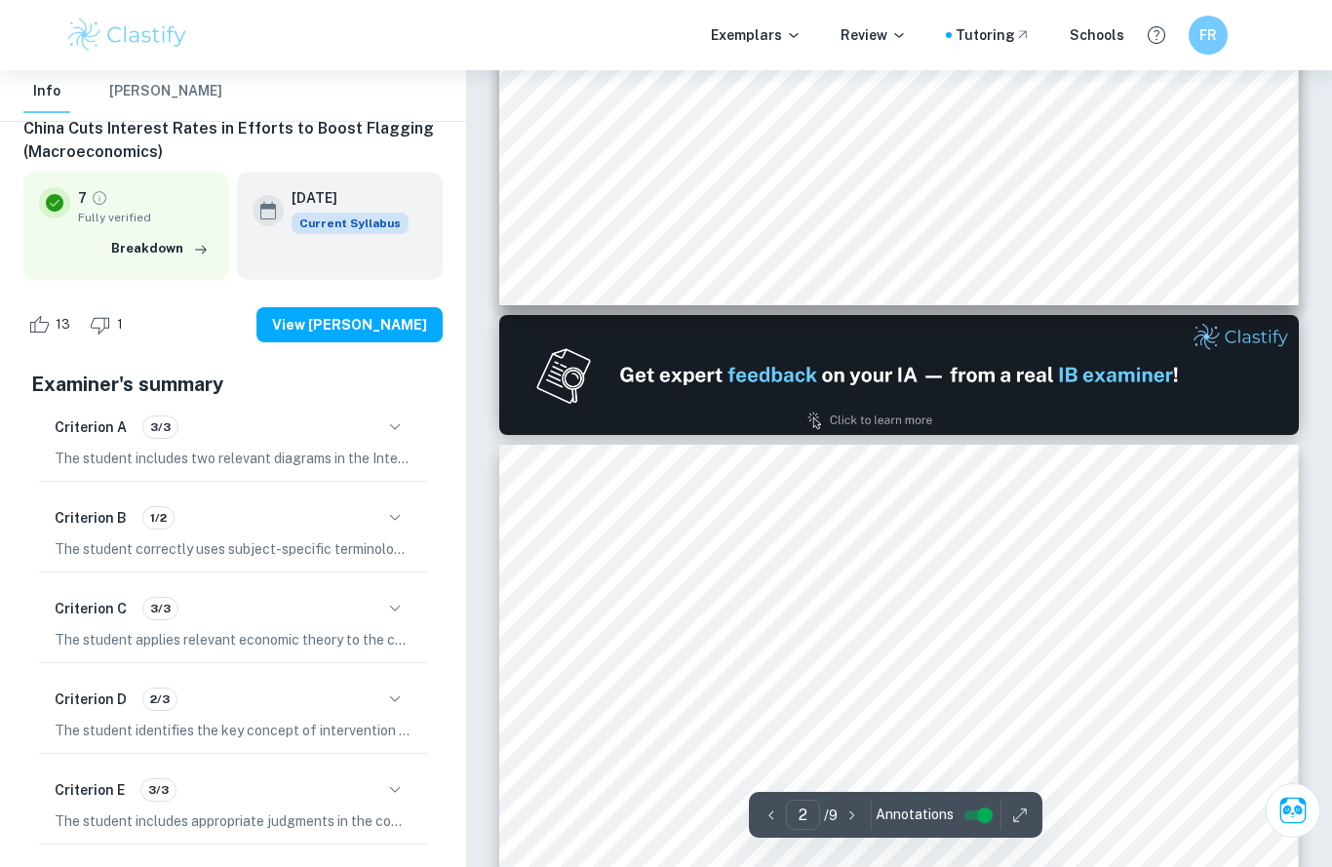
type input "1"
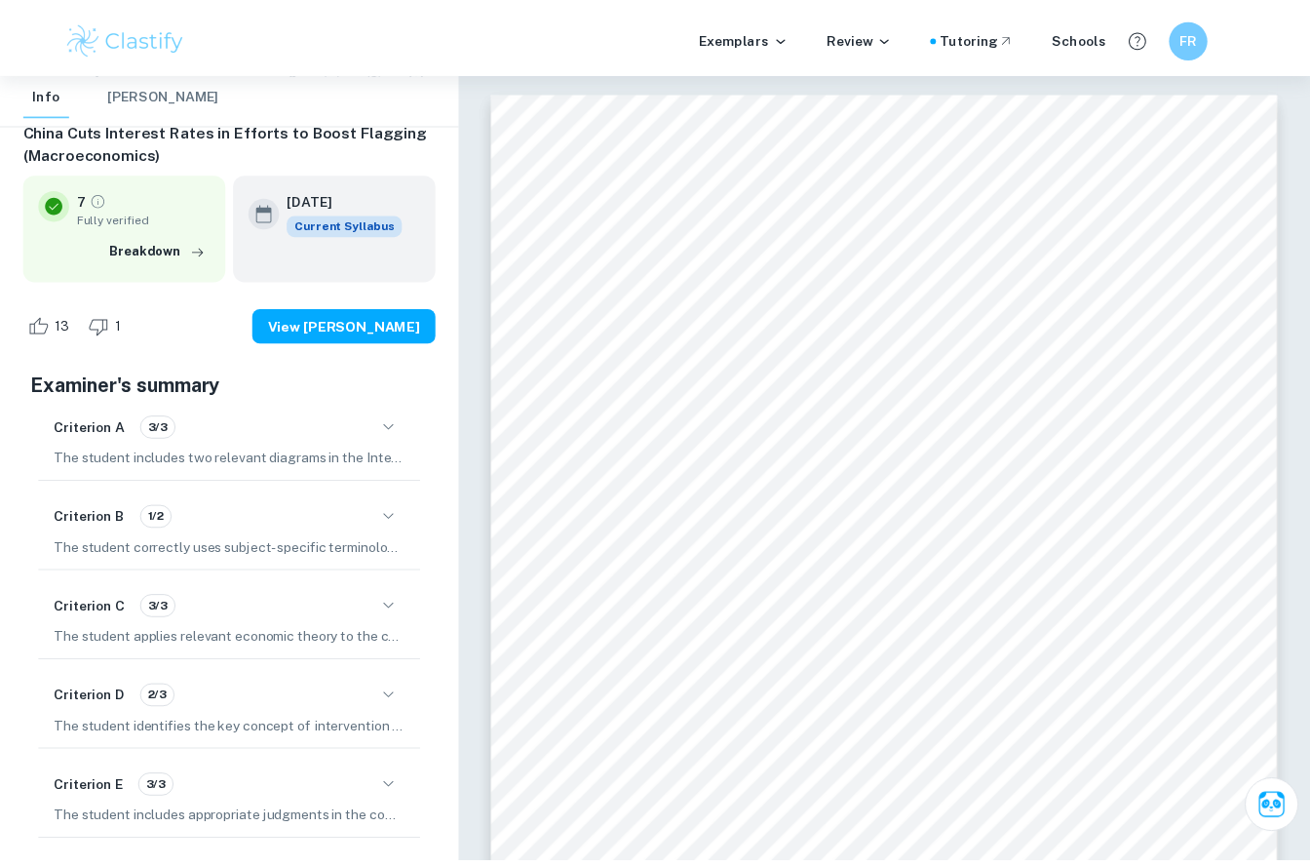
scroll to position [0, 0]
